Goal: Task Accomplishment & Management: Use online tool/utility

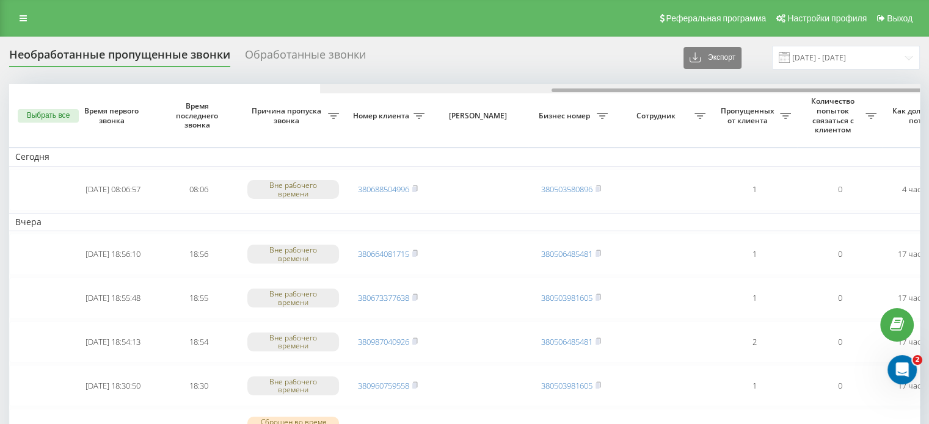
scroll to position [0, 310]
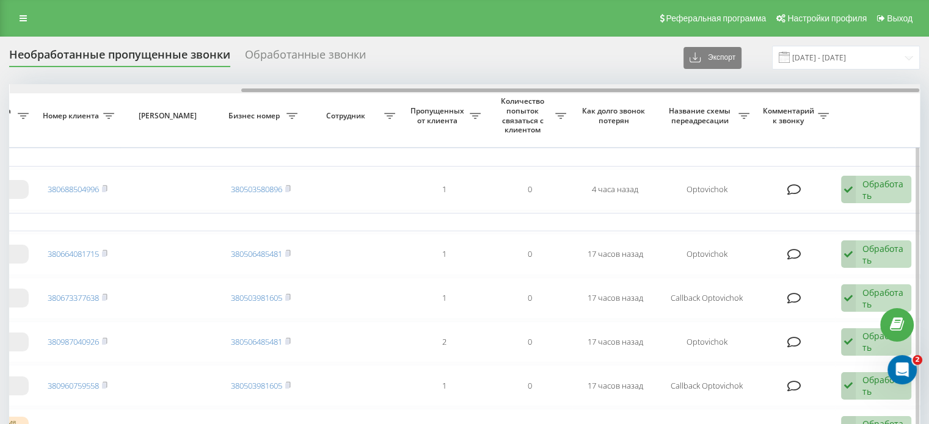
drag, startPoint x: 511, startPoint y: 87, endPoint x: 782, endPoint y: 86, distance: 270.5
click at [782, 86] on div at bounding box center [465, 88] width 910 height 9
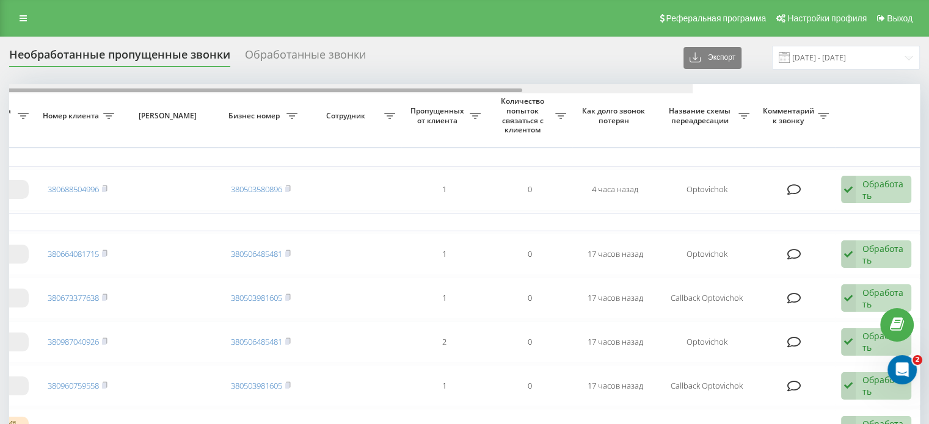
scroll to position [0, 19]
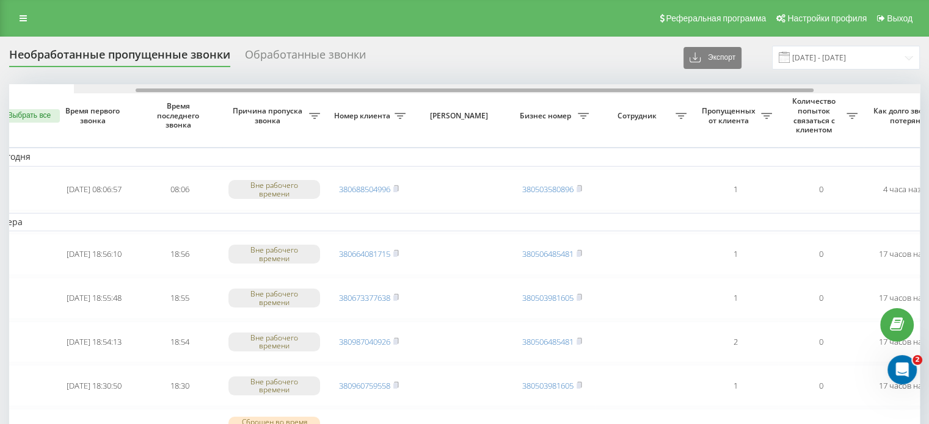
drag, startPoint x: 318, startPoint y: 90, endPoint x: 39, endPoint y: 2, distance: 292.0
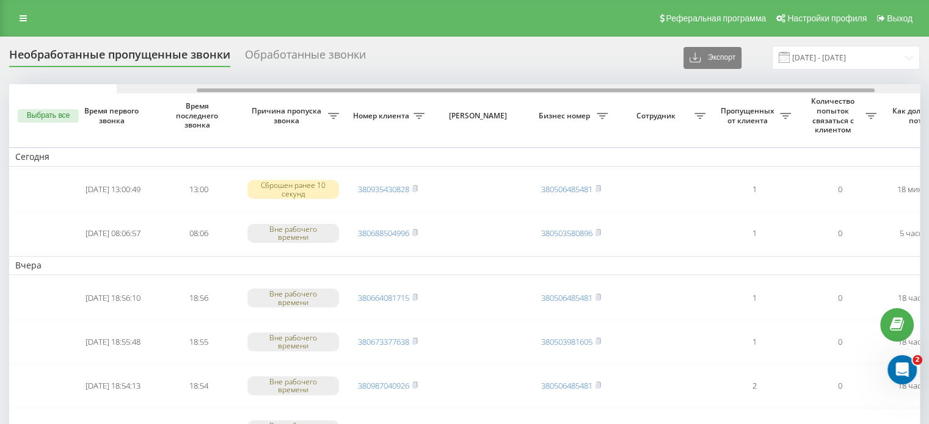
scroll to position [0, 310]
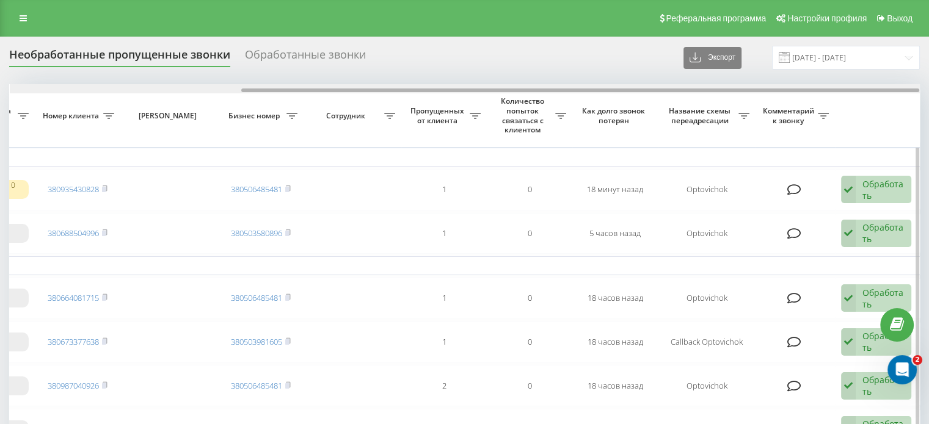
drag, startPoint x: 376, startPoint y: 88, endPoint x: 643, endPoint y: 100, distance: 267.7
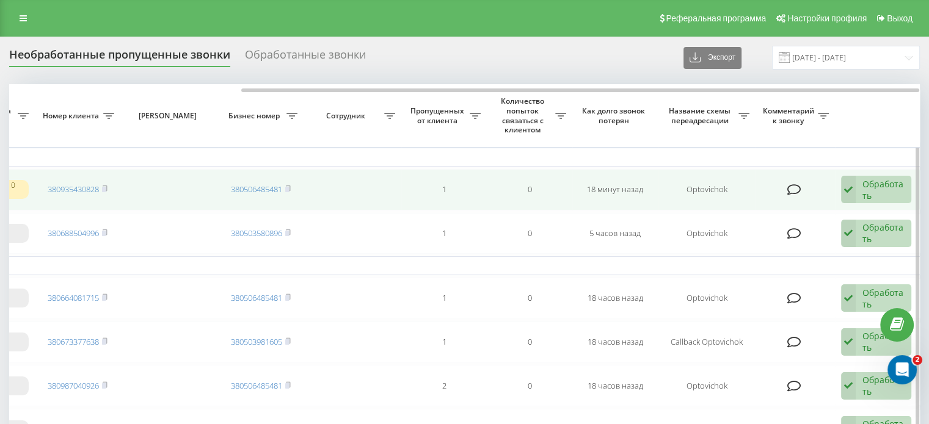
click at [882, 192] on div "Обработать" at bounding box center [883, 189] width 42 height 23
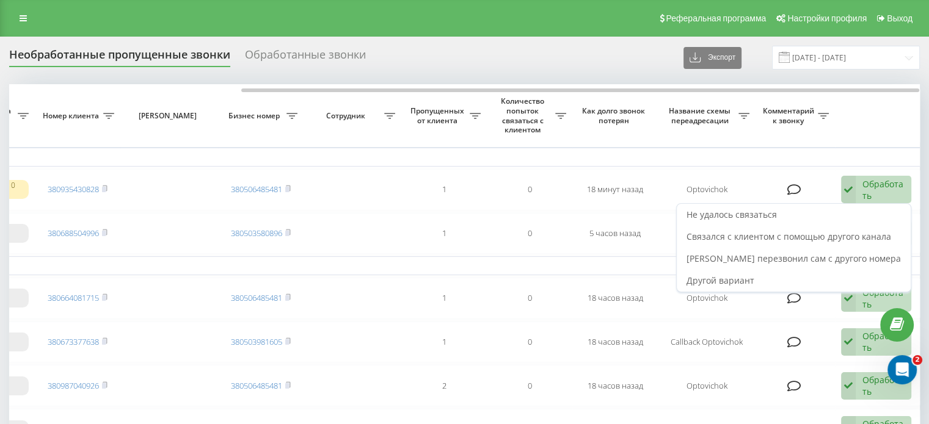
drag, startPoint x: 798, startPoint y: 214, endPoint x: 798, endPoint y: 224, distance: 9.8
click at [798, 214] on div "Не удалось связаться" at bounding box center [794, 215] width 234 height 22
